Goal: Transaction & Acquisition: Subscribe to service/newsletter

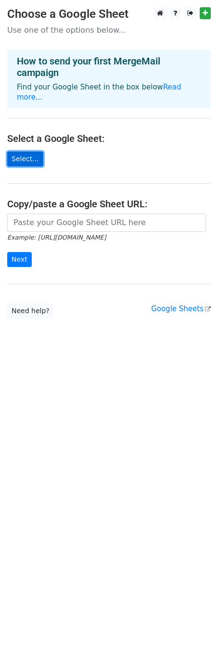
click at [21, 152] on link "Select..." at bounding box center [25, 159] width 36 height 15
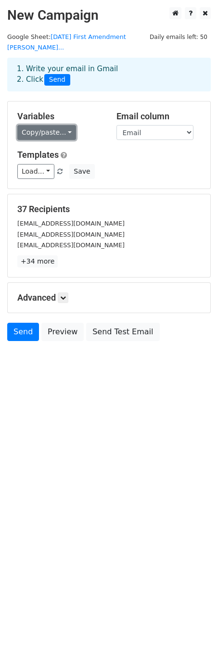
click at [64, 125] on link "Copy/paste..." at bounding box center [46, 132] width 59 height 15
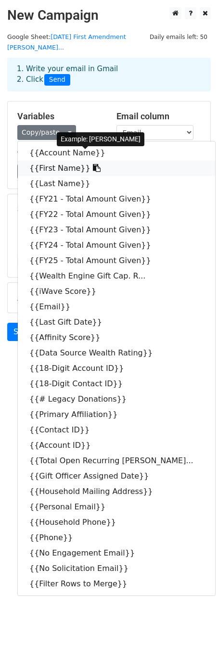
click at [60, 161] on link "{{First Name}}" at bounding box center [116, 168] width 197 height 15
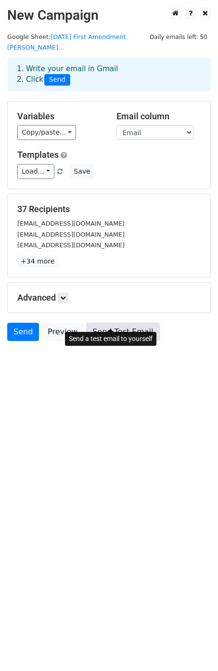
click at [103, 323] on link "Send Test Email" at bounding box center [122, 332] width 73 height 18
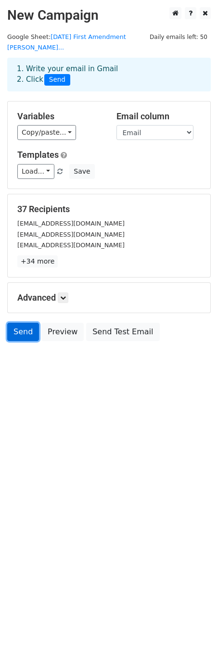
click at [25, 323] on link "Send" at bounding box center [23, 332] width 32 height 18
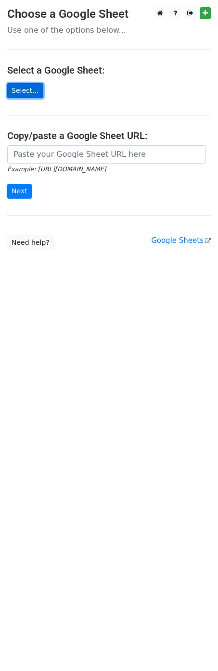
click at [24, 91] on link "Select..." at bounding box center [25, 90] width 36 height 15
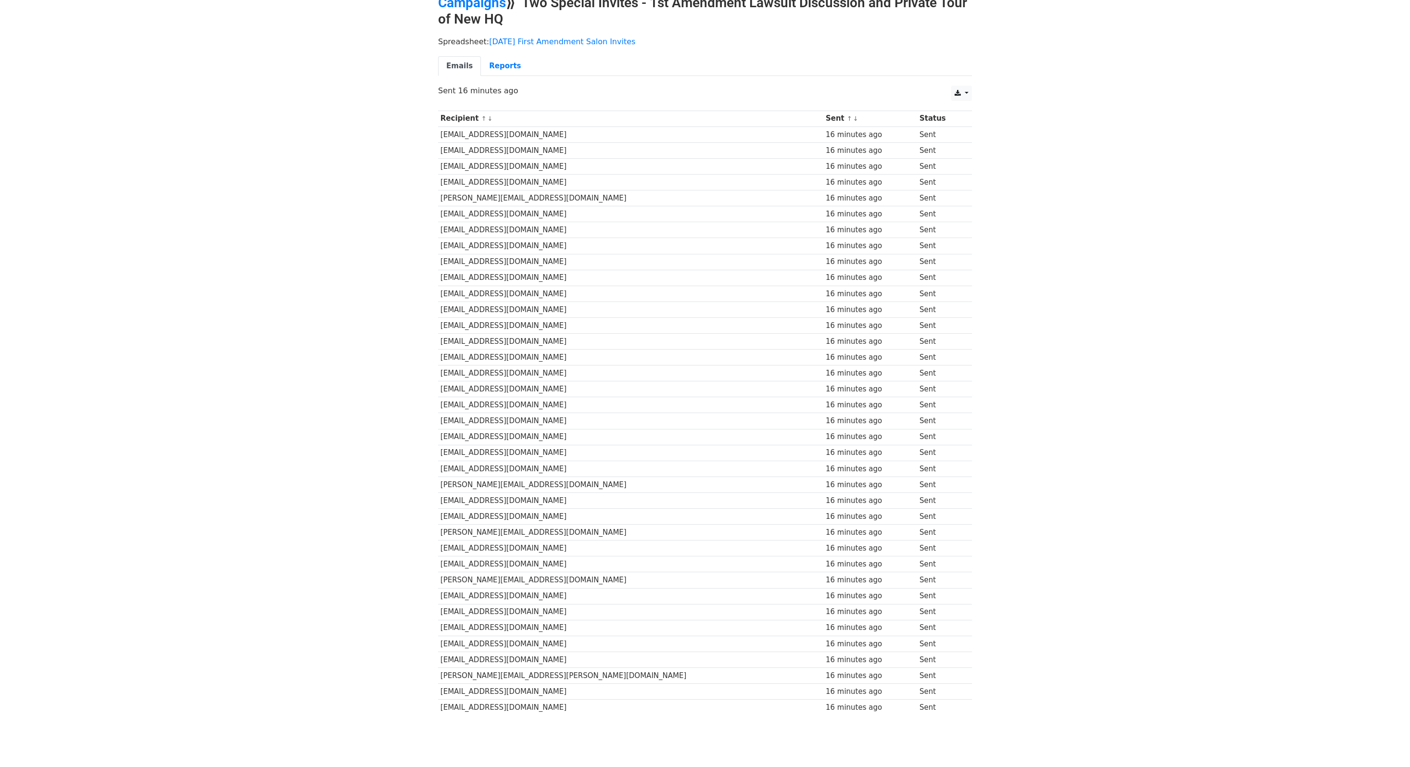
scroll to position [79, 0]
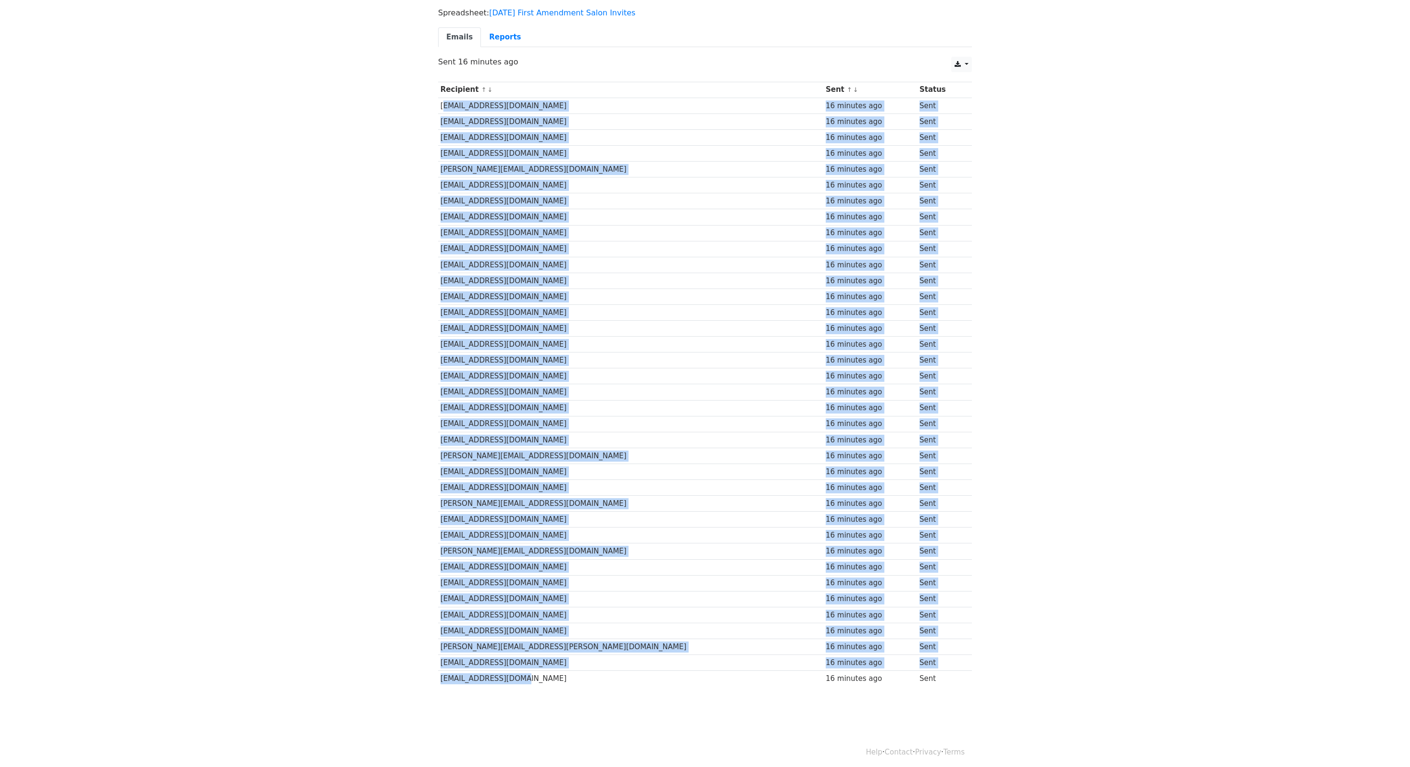
drag, startPoint x: 440, startPoint y: 104, endPoint x: 560, endPoint y: 676, distance: 583.8
click at [560, 676] on tbody "Recipient ↑ ↓ Sent ↑ ↓ Status dalp@aol.com 16 minutes ago Sent jeffvbaldwin@gma…" at bounding box center [705, 384] width 534 height 605
click at [499, 41] on link "Reports" at bounding box center [505, 37] width 48 height 20
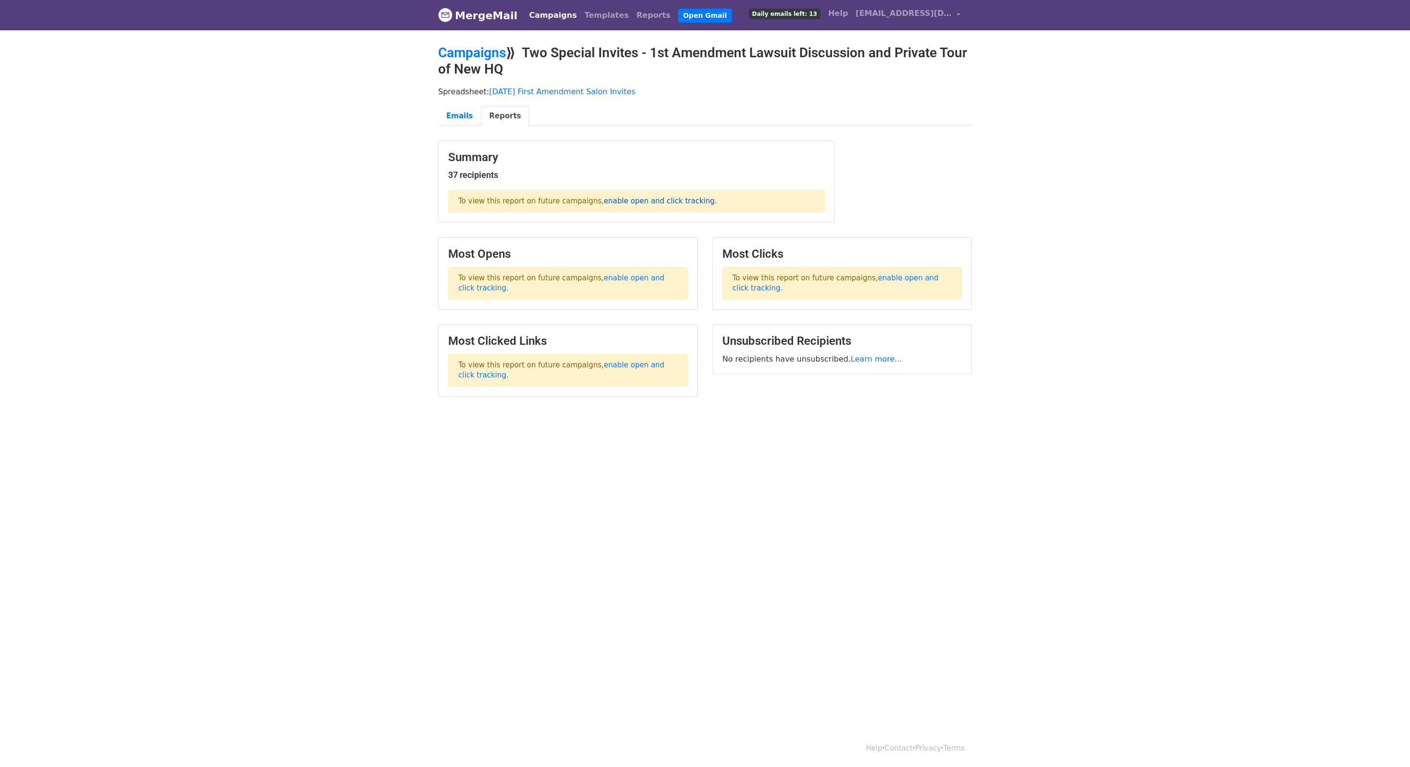
click at [632, 200] on link "enable open and click tracking" at bounding box center [659, 201] width 111 height 9
